Goal: Task Accomplishment & Management: Use online tool/utility

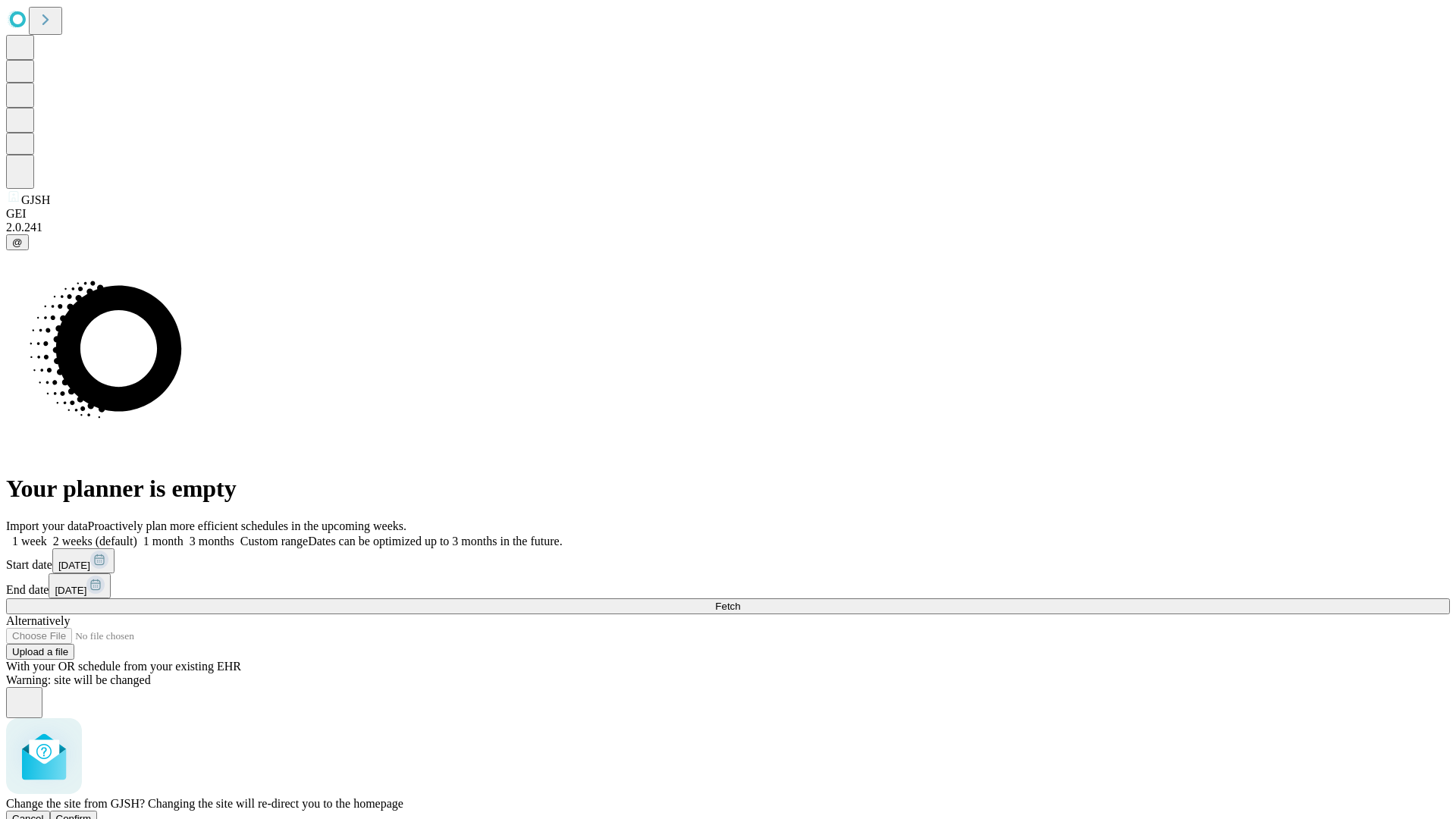
click at [92, 813] on span "Confirm" at bounding box center [74, 818] width 36 height 12
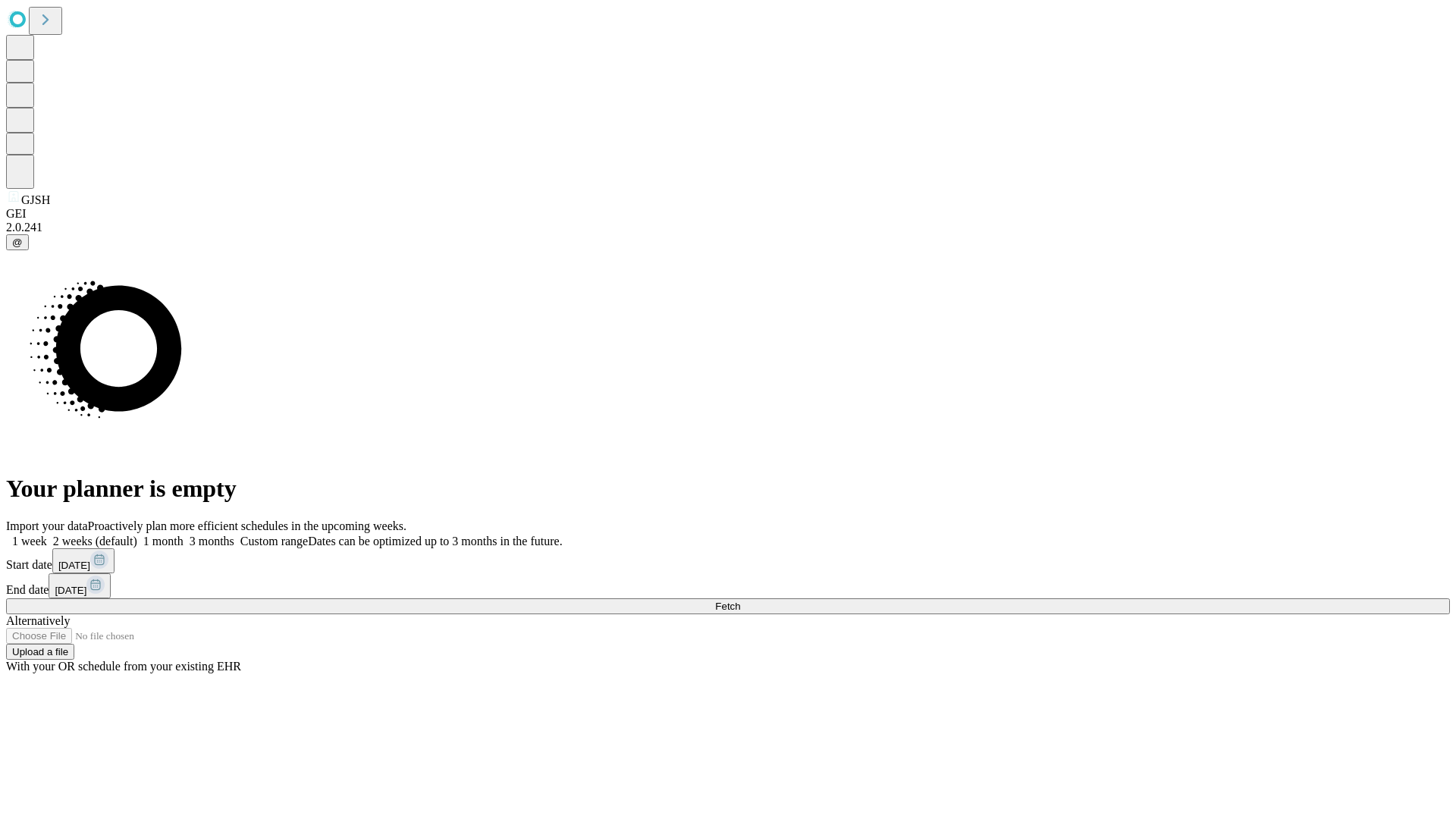
click at [47, 534] on label "1 week" at bounding box center [27, 541] width 41 height 13
click at [740, 601] on span "Fetch" at bounding box center [728, 606] width 25 height 12
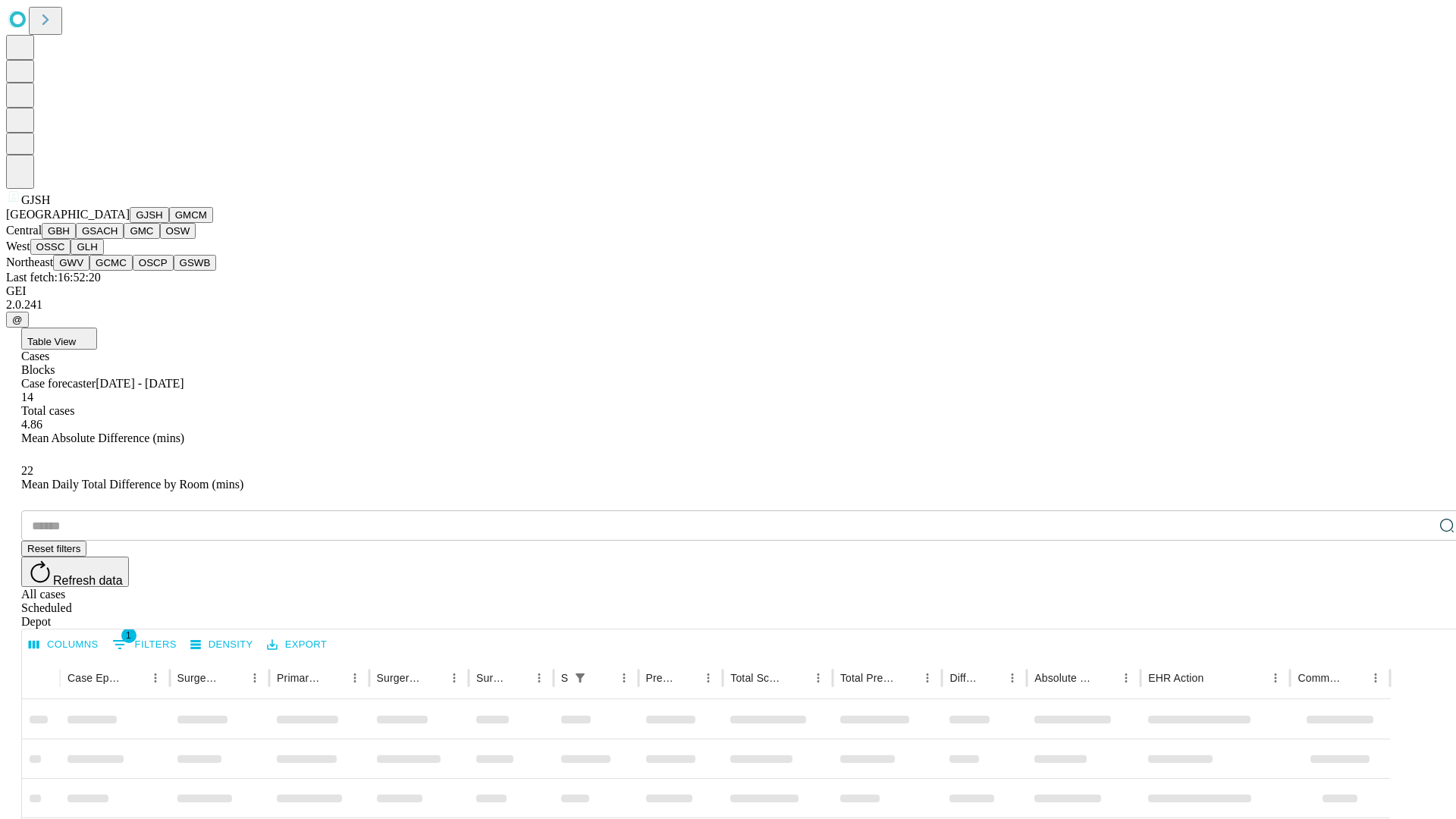
click at [169, 223] on button "GMCM" at bounding box center [191, 215] width 44 height 16
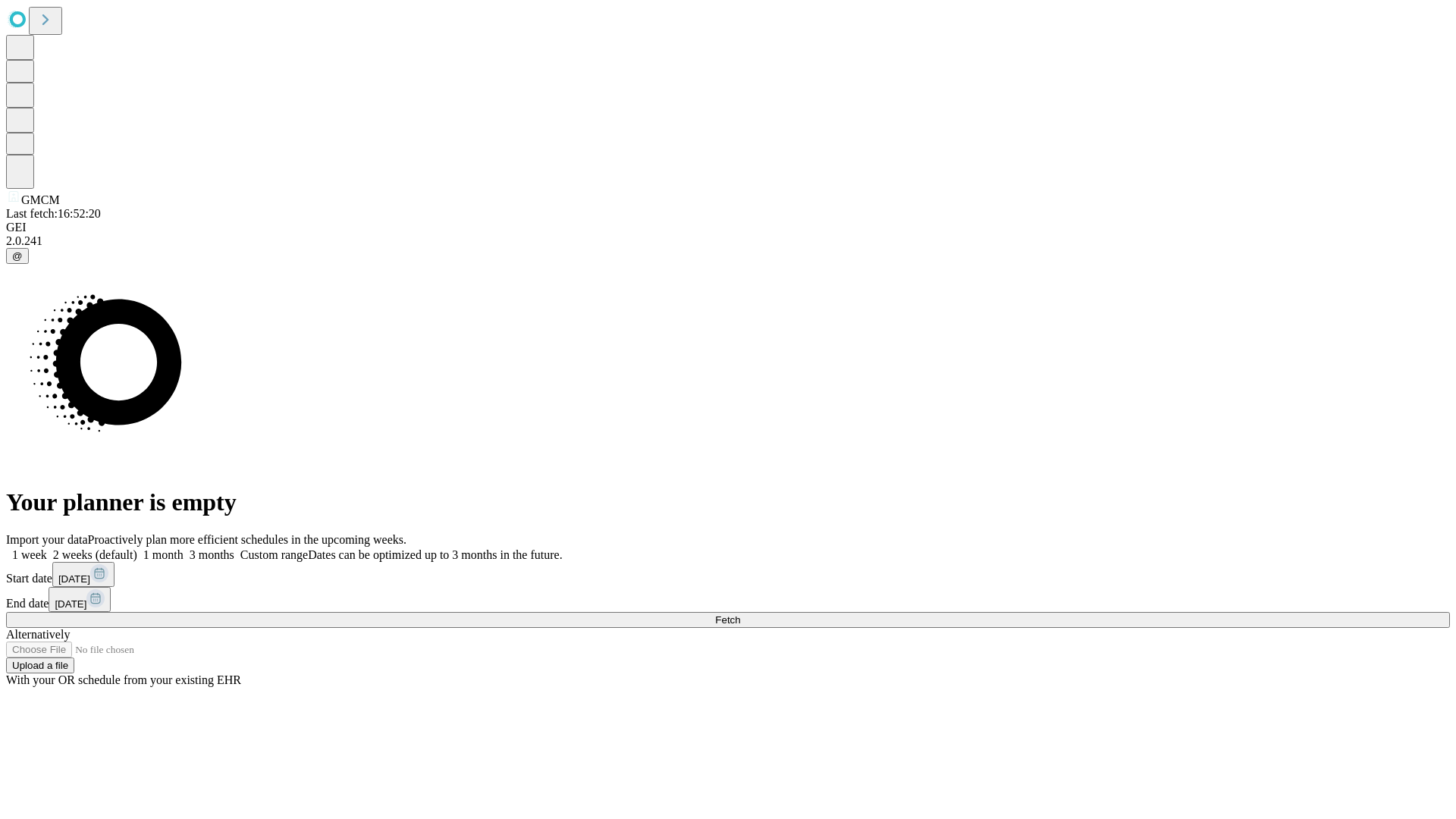
click at [47, 548] on label "1 week" at bounding box center [27, 555] width 41 height 13
click at [740, 614] on span "Fetch" at bounding box center [728, 620] width 25 height 12
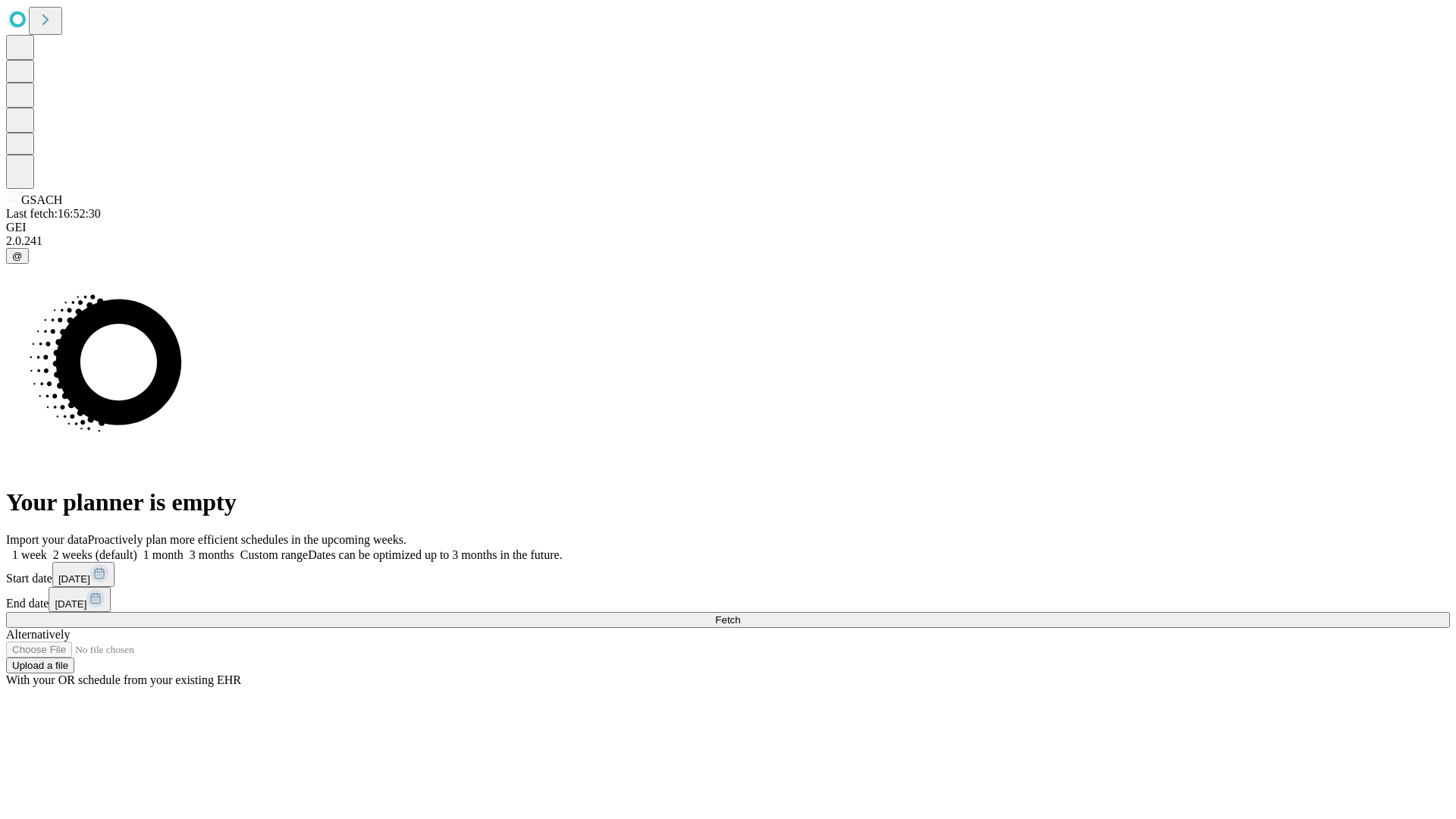
click at [740, 614] on span "Fetch" at bounding box center [728, 620] width 25 height 12
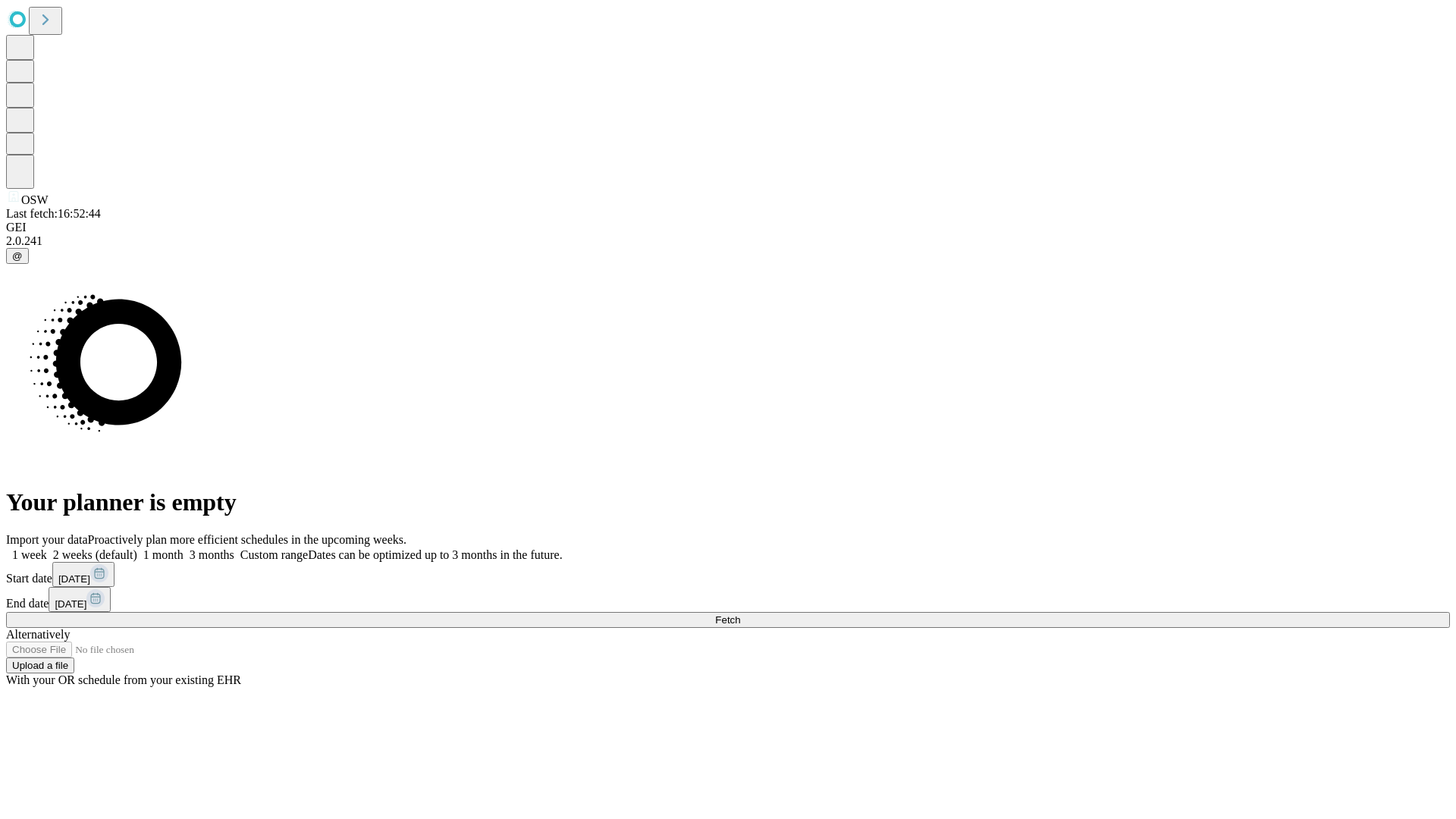
click at [47, 548] on label "1 week" at bounding box center [27, 555] width 41 height 13
click at [740, 614] on span "Fetch" at bounding box center [728, 620] width 25 height 12
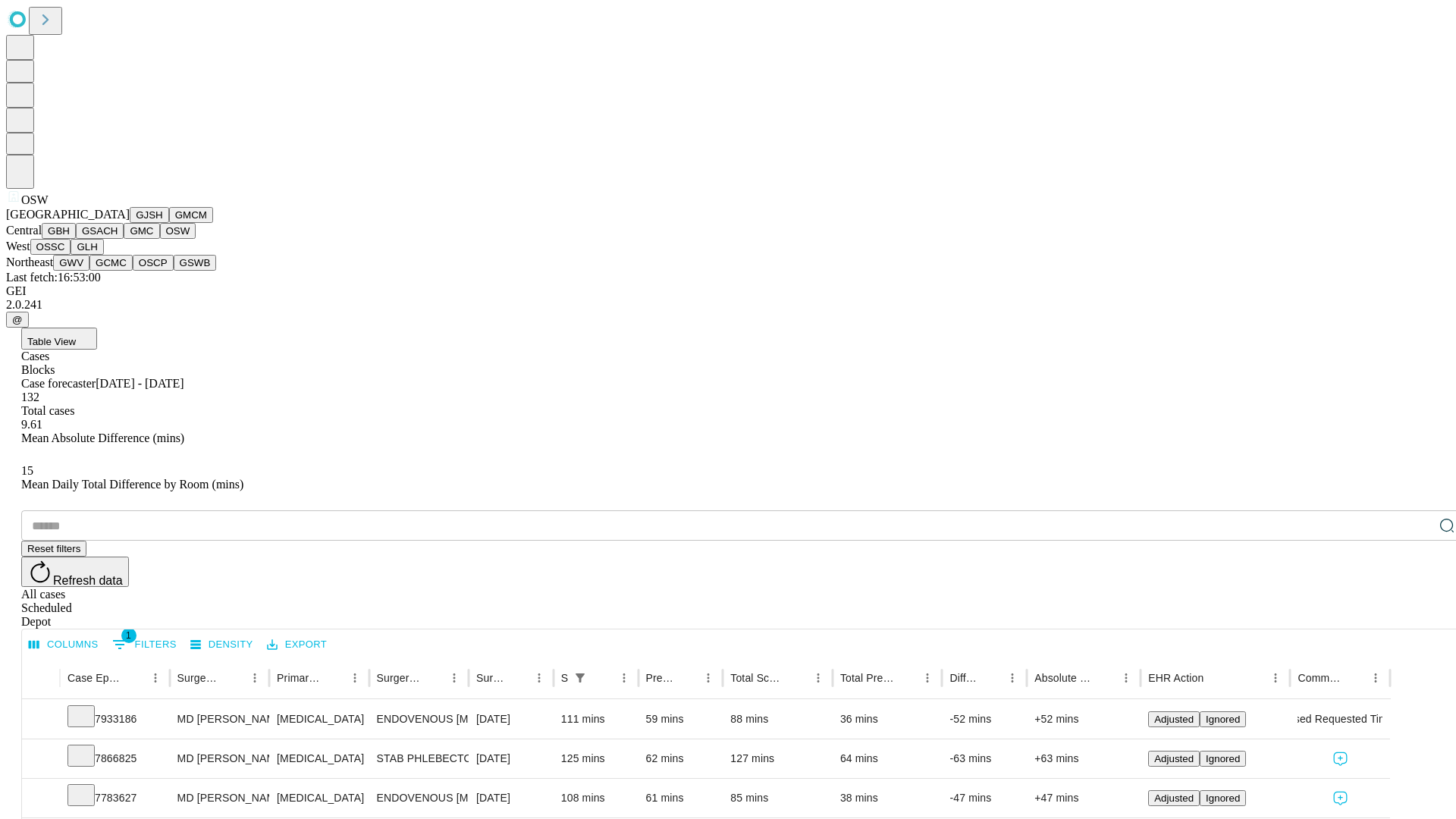
click at [71, 255] on button "OSSC" at bounding box center [51, 246] width 41 height 16
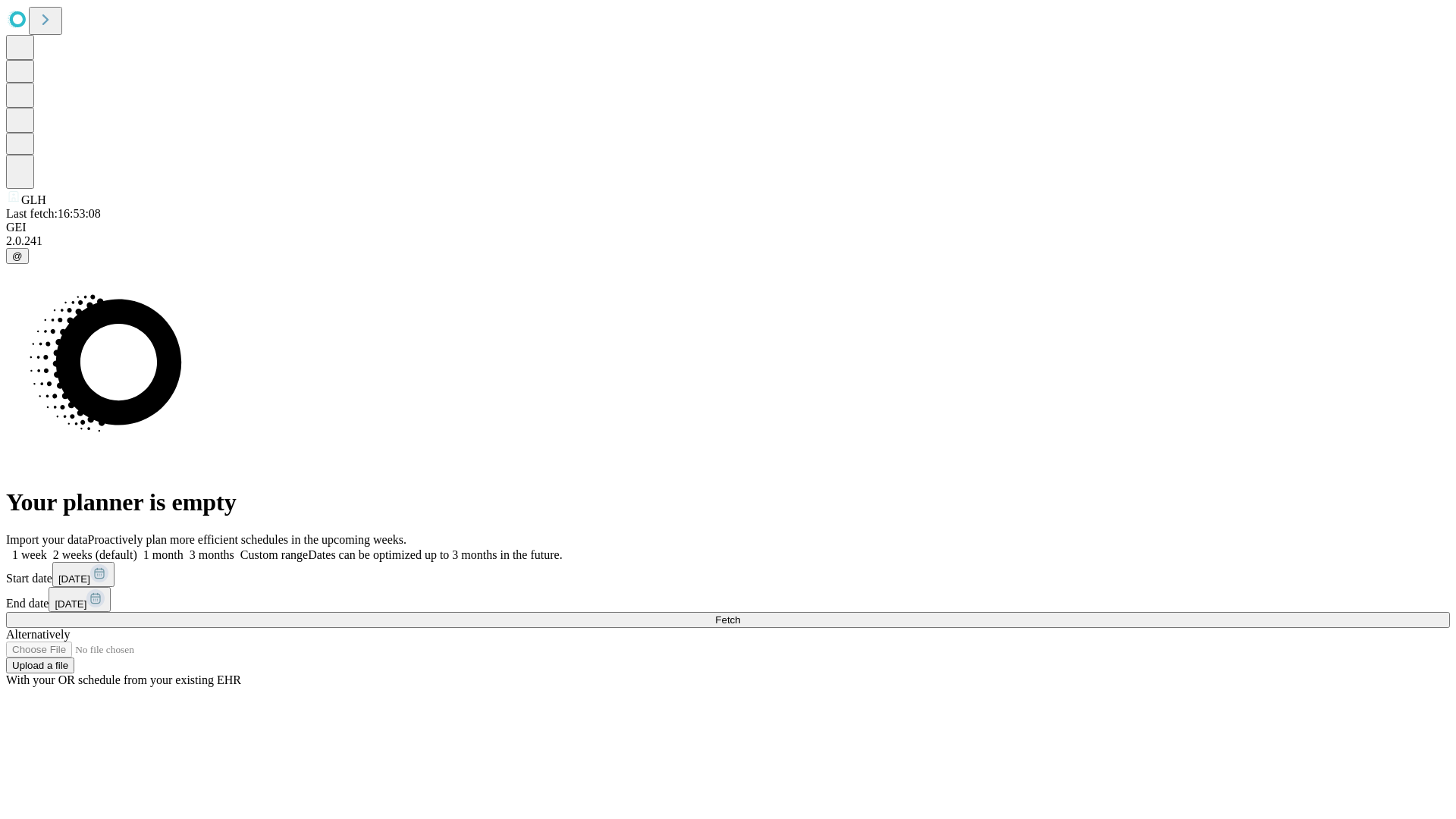
click at [47, 548] on label "1 week" at bounding box center [27, 555] width 41 height 13
click at [740, 614] on span "Fetch" at bounding box center [728, 620] width 25 height 12
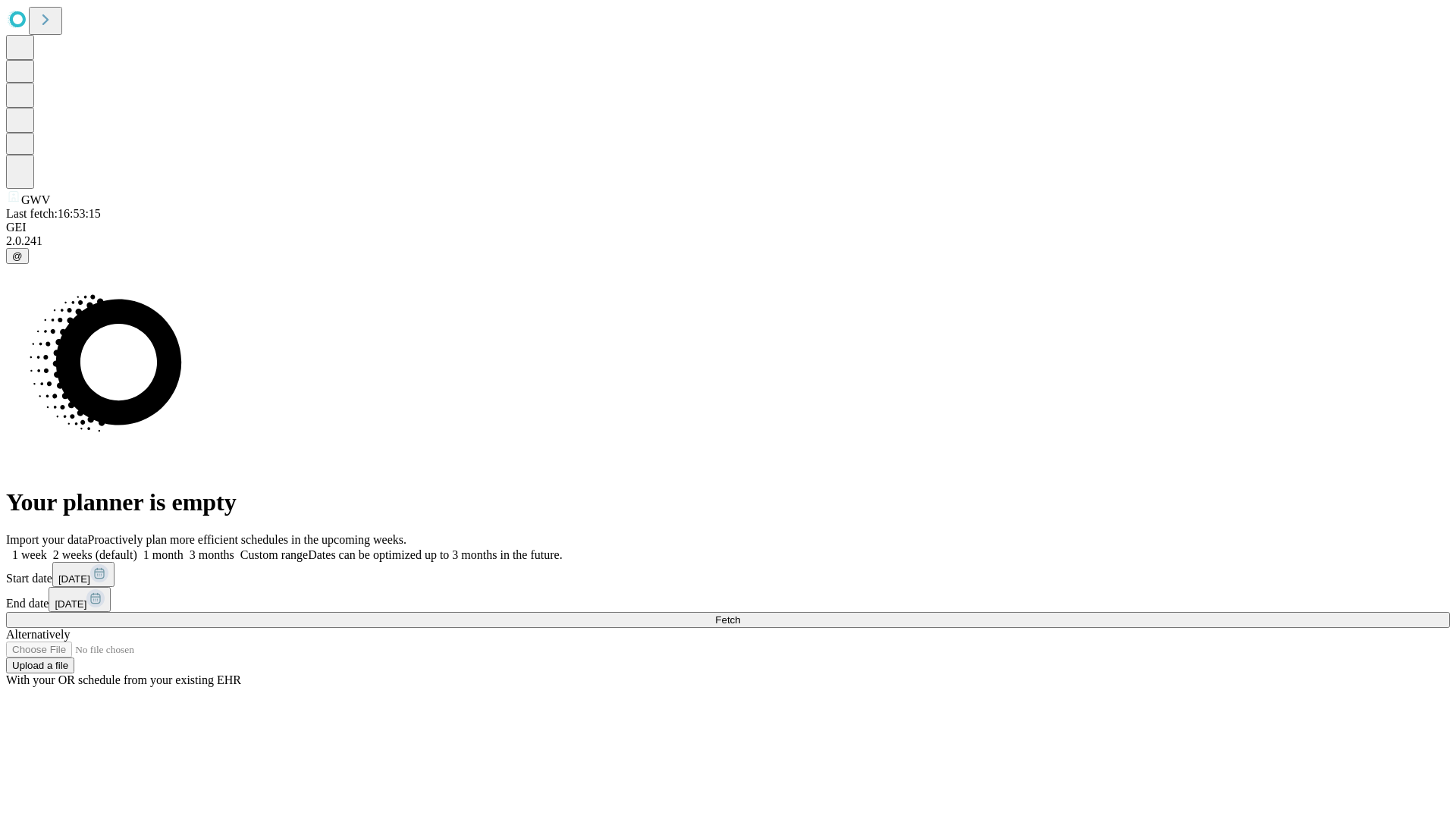
click at [47, 548] on label "1 week" at bounding box center [27, 555] width 41 height 13
click at [740, 614] on span "Fetch" at bounding box center [728, 620] width 25 height 12
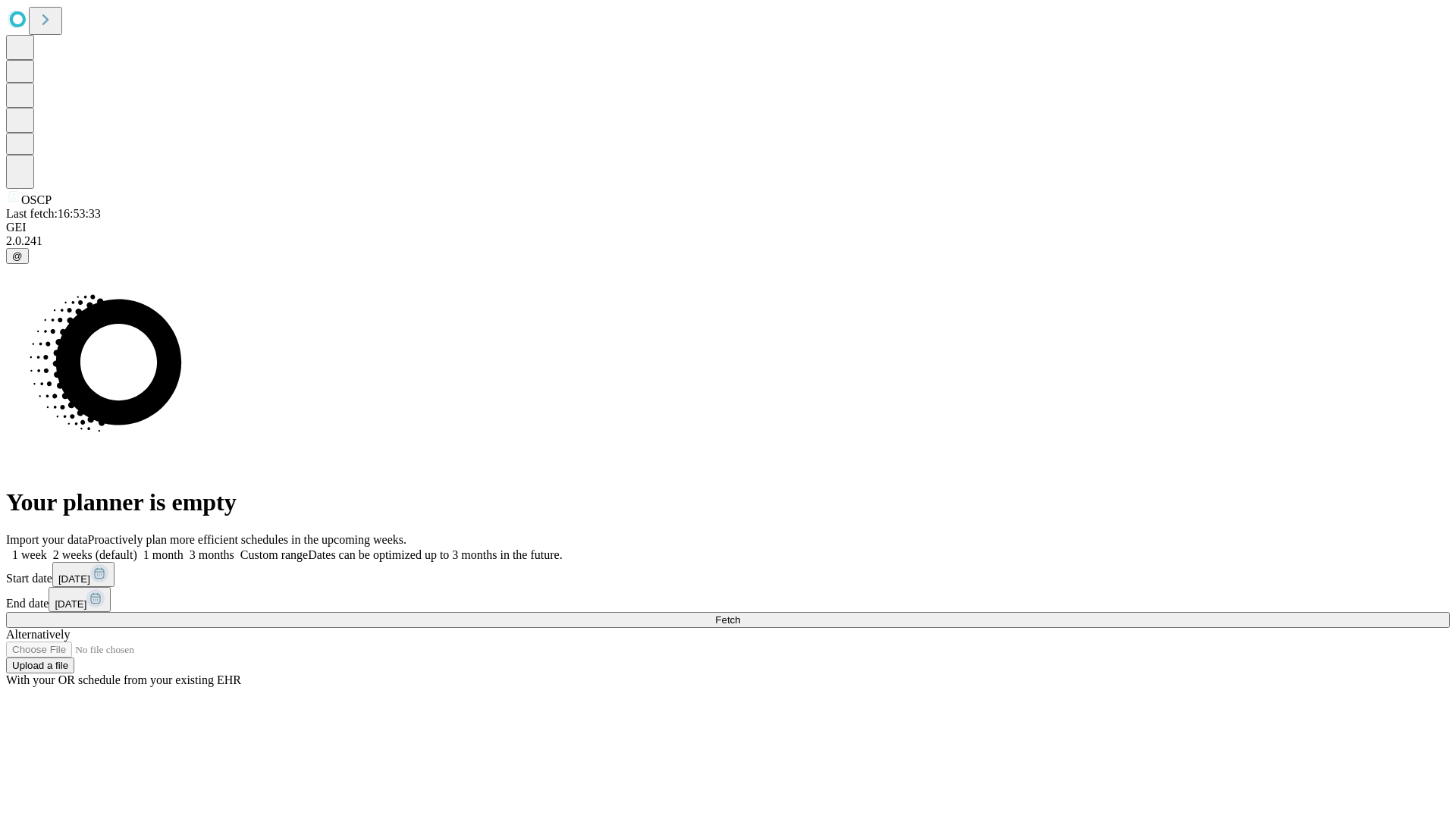
click at [47, 548] on label "1 week" at bounding box center [27, 555] width 41 height 13
click at [740, 614] on span "Fetch" at bounding box center [728, 620] width 25 height 12
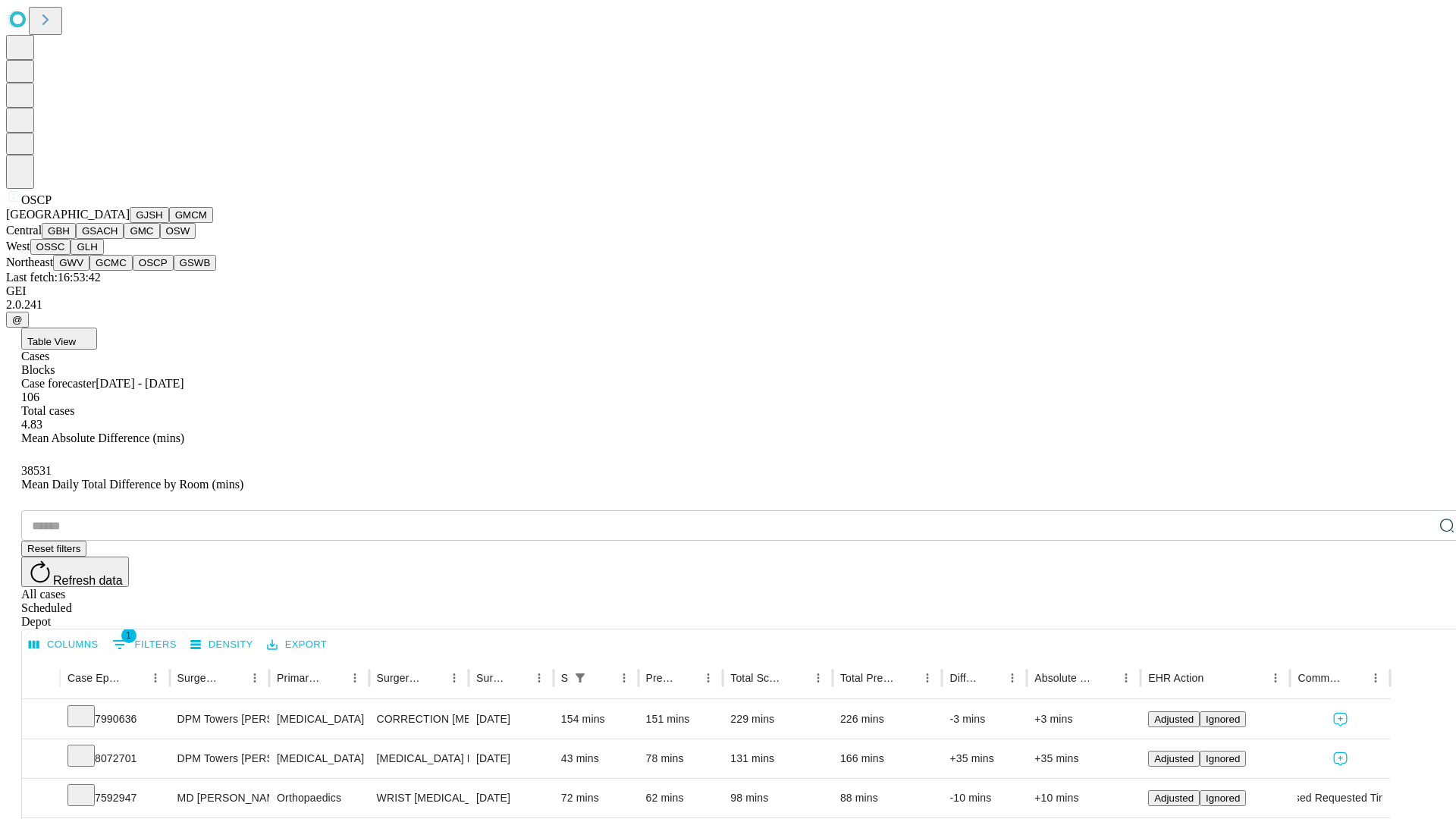
click at [174, 271] on button "GSWB" at bounding box center [195, 263] width 43 height 16
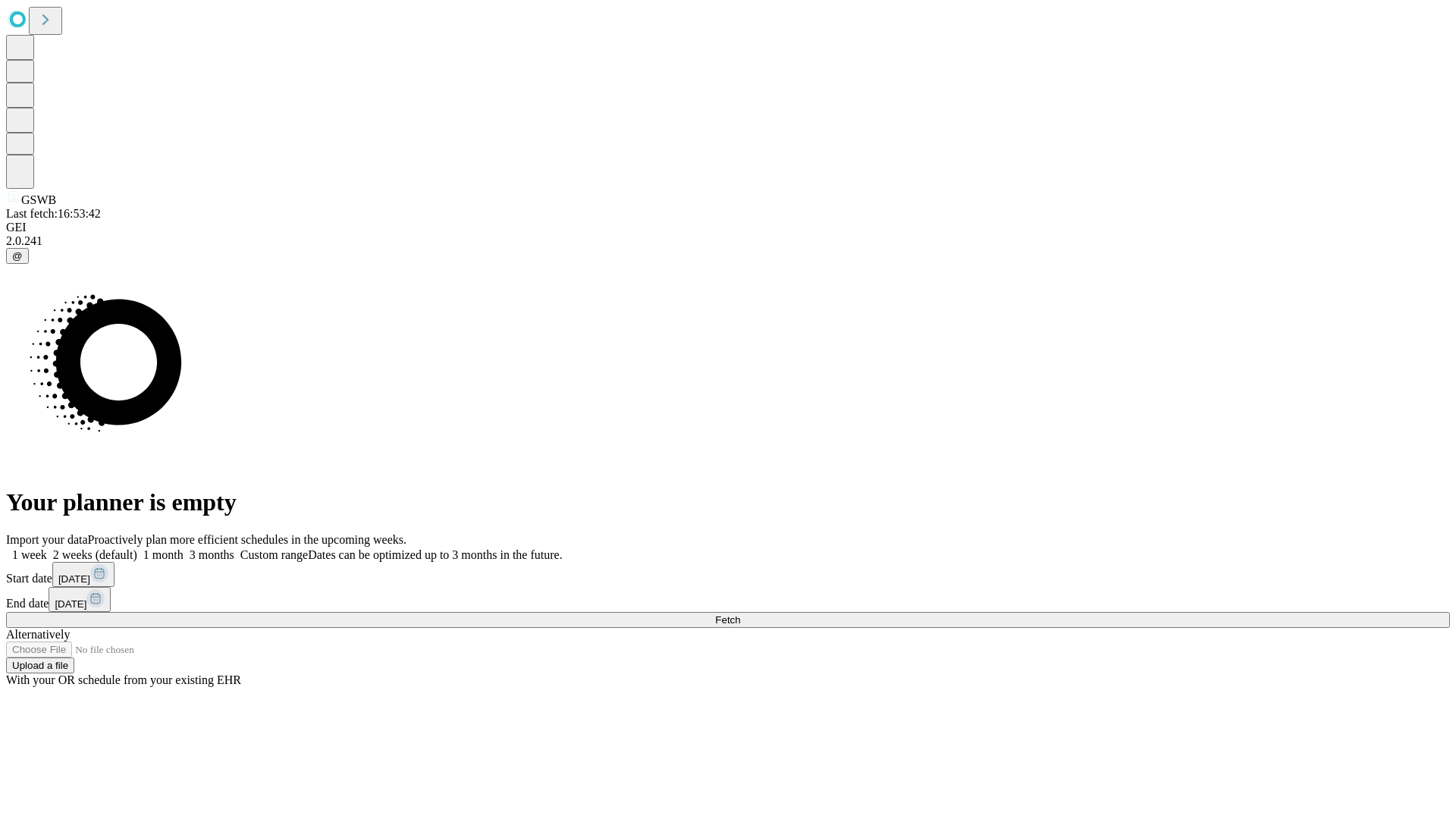
click at [47, 548] on label "1 week" at bounding box center [27, 555] width 41 height 13
click at [740, 614] on span "Fetch" at bounding box center [728, 620] width 25 height 12
